Goal: Task Accomplishment & Management: Use online tool/utility

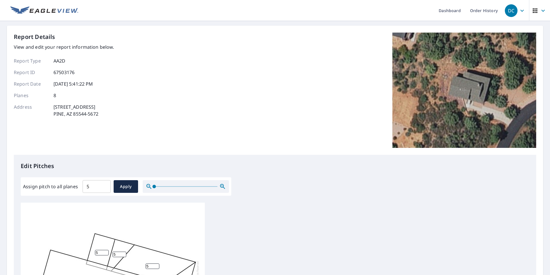
scroll to position [6, 0]
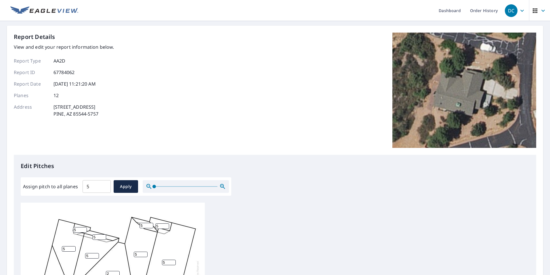
scroll to position [6, 0]
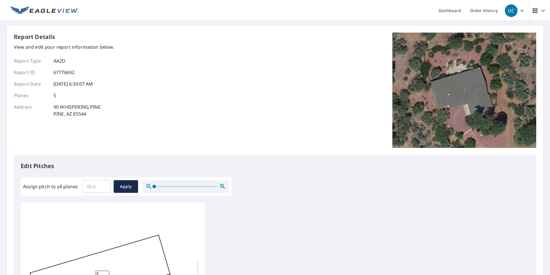
click at [93, 186] on input "Assign pitch to all planes" at bounding box center [97, 186] width 28 height 16
type input "4"
click at [126, 187] on span "Apply" at bounding box center [125, 186] width 15 height 7
type input "4"
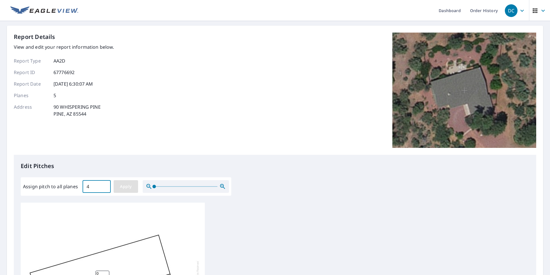
type input "4"
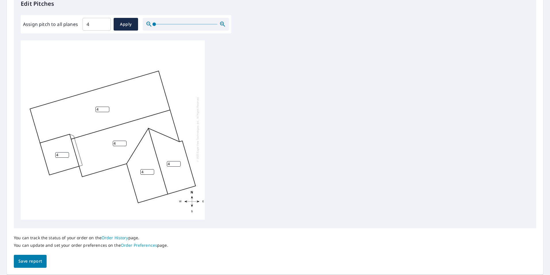
scroll to position [181, 0]
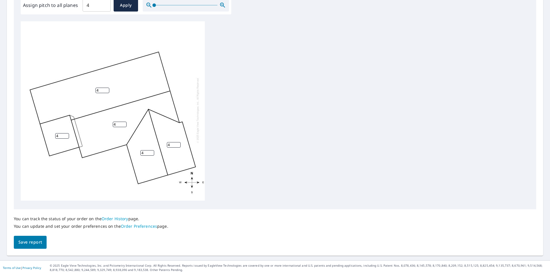
click at [34, 239] on span "Save report" at bounding box center [30, 241] width 24 height 7
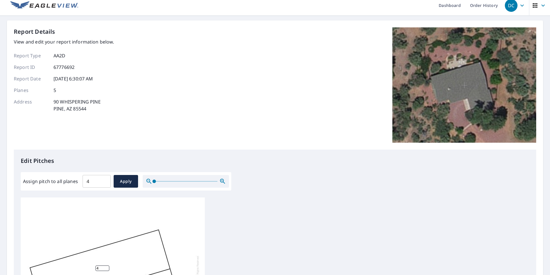
scroll to position [0, 0]
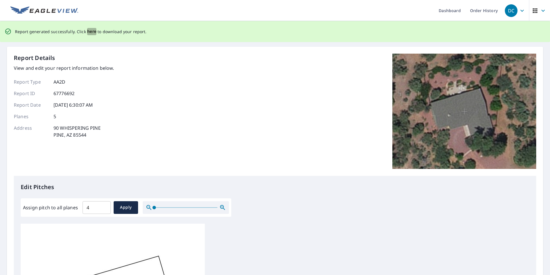
click at [88, 31] on span "here" at bounding box center [92, 31] width 10 height 7
